Goal: Information Seeking & Learning: Compare options

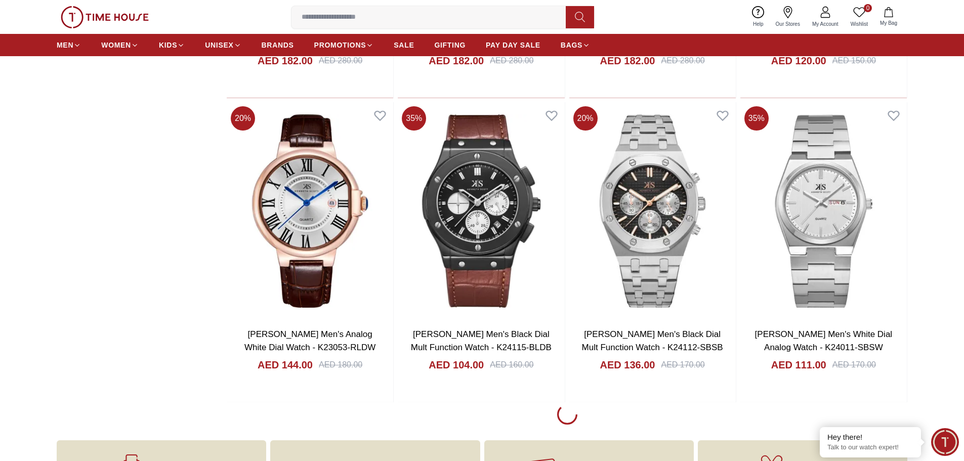
scroll to position [1316, 0]
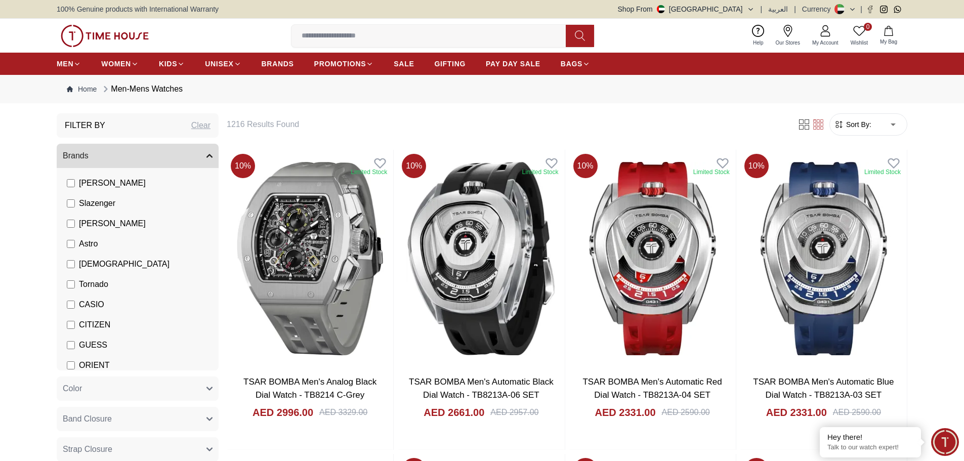
scroll to position [101, 0]
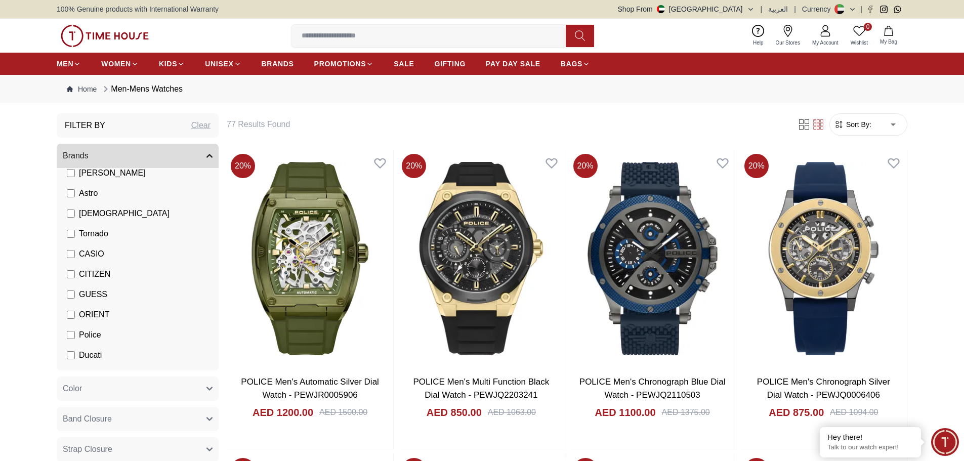
scroll to position [152, 0]
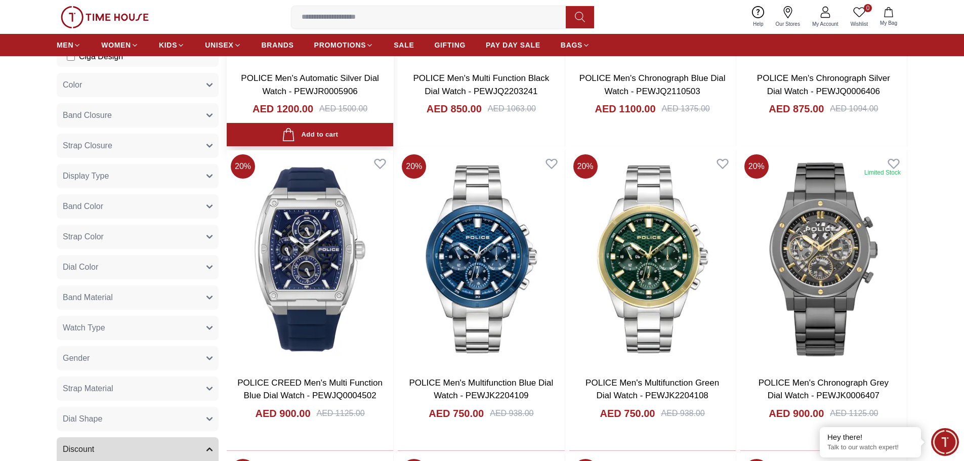
scroll to position [354, 0]
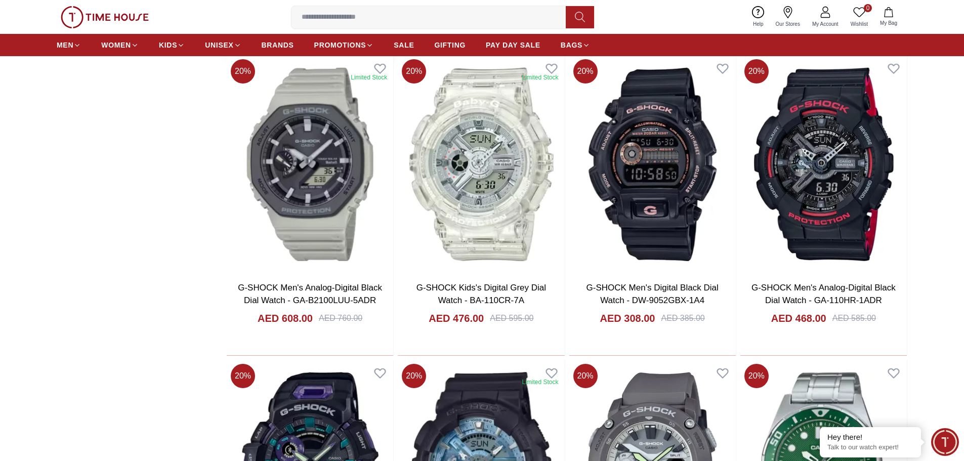
scroll to position [2985, 0]
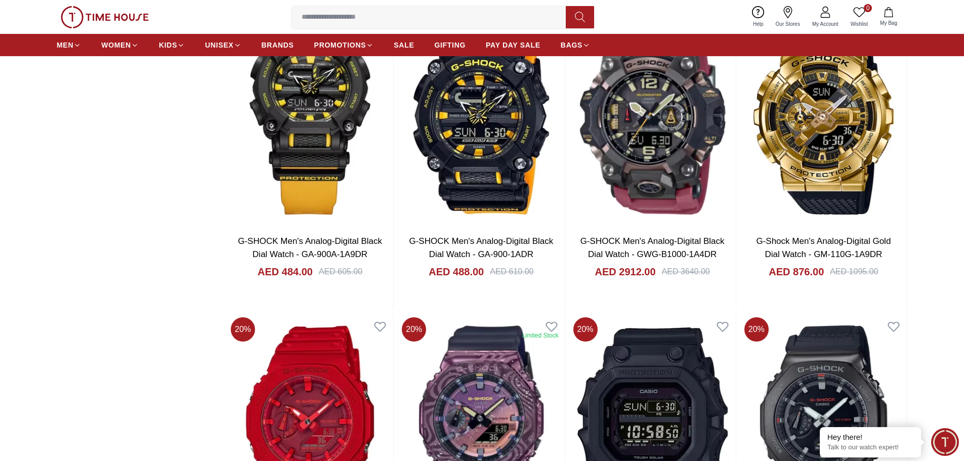
scroll to position [4807, 0]
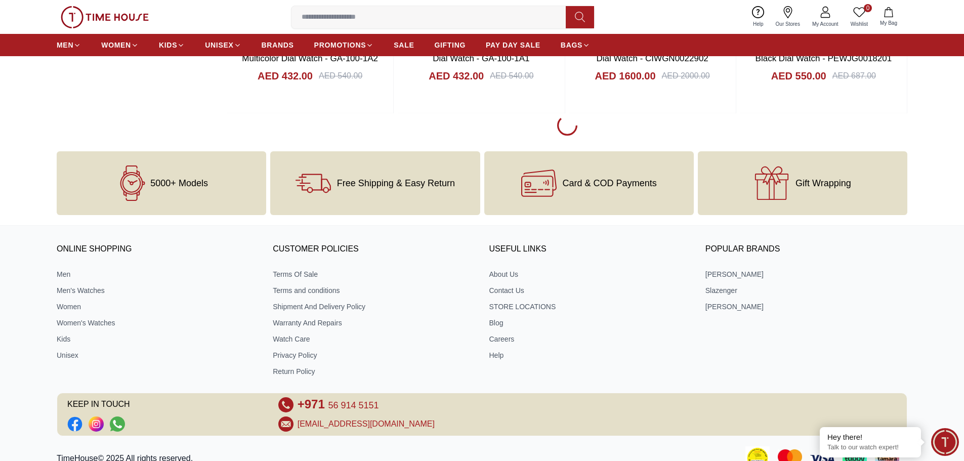
scroll to position [7438, 0]
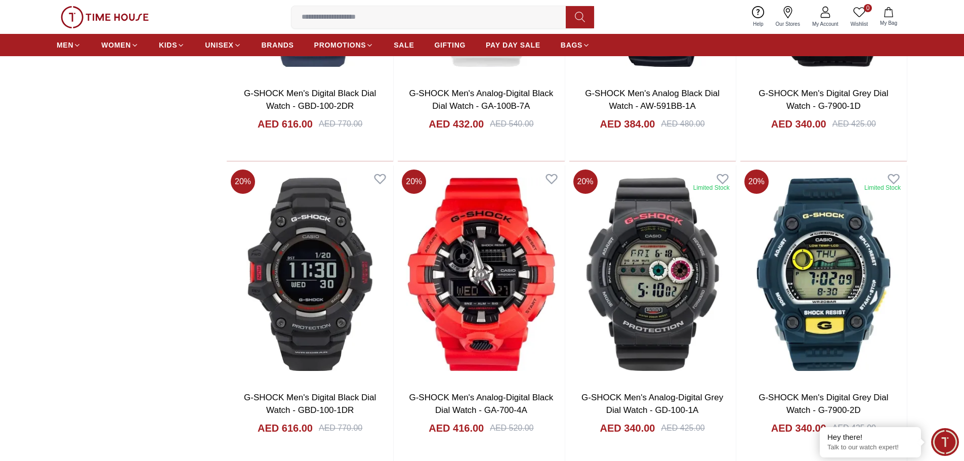
scroll to position [6325, 0]
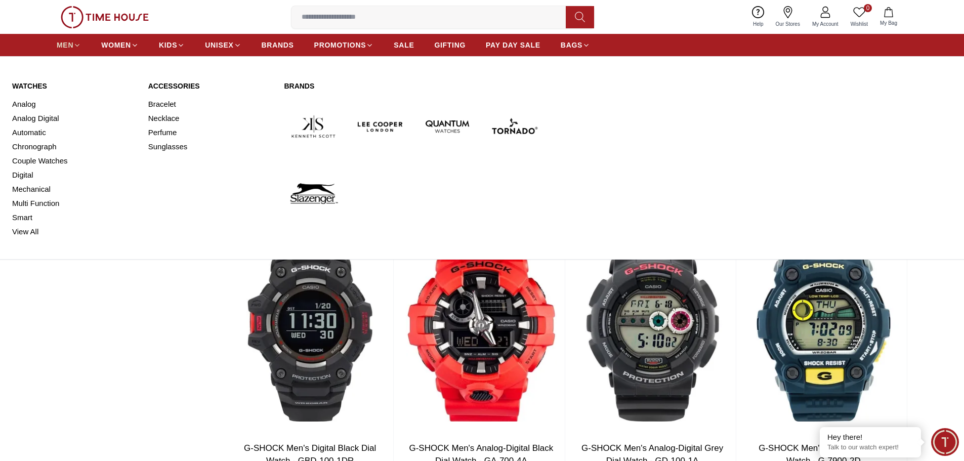
click at [61, 45] on span "MEN" at bounding box center [65, 45] width 17 height 10
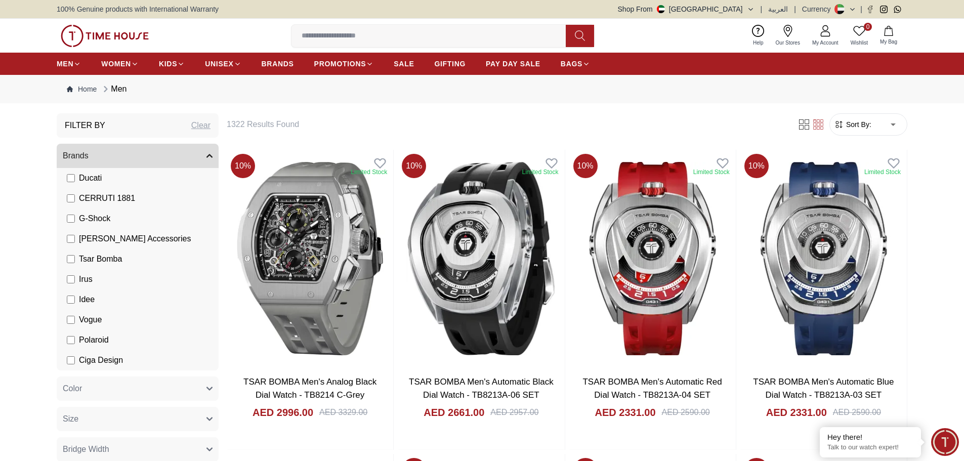
scroll to position [228, 0]
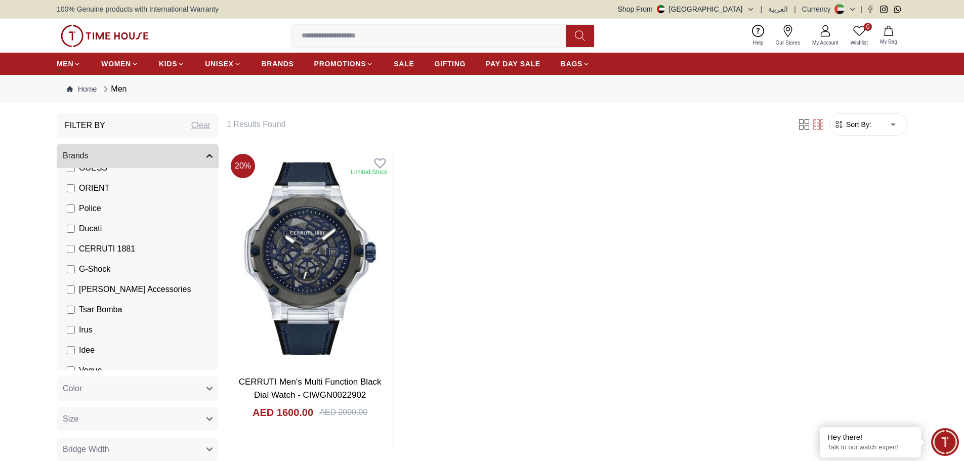
scroll to position [278, 0]
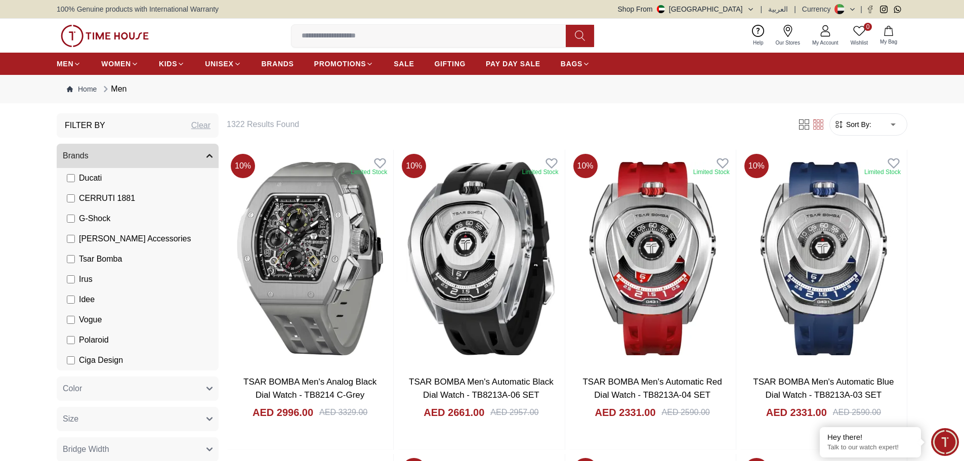
click at [66, 260] on li "Tsar Bomba" at bounding box center [140, 259] width 158 height 20
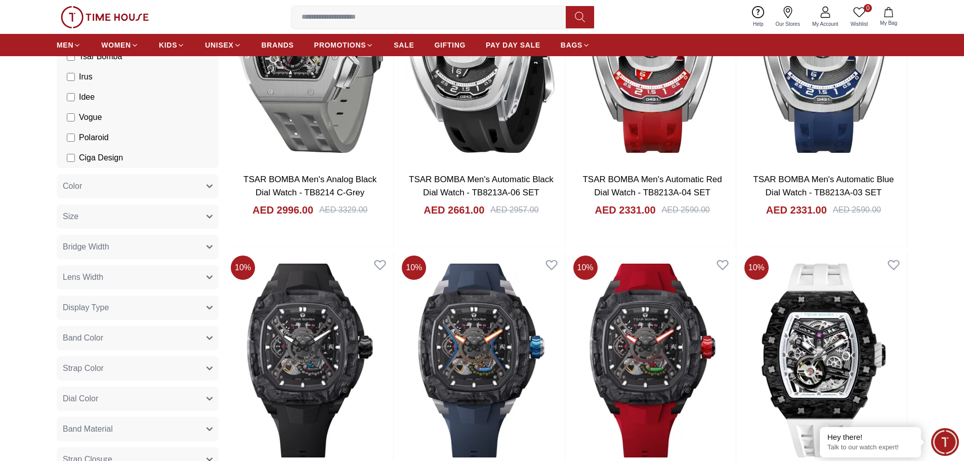
scroll to position [51, 0]
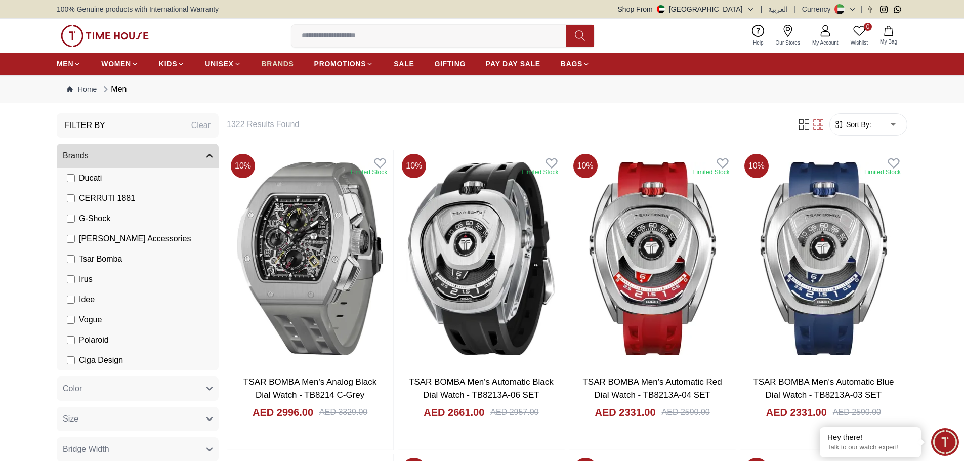
click at [274, 66] on span "BRANDS" at bounding box center [278, 64] width 32 height 10
